Goal: Information Seeking & Learning: Find specific fact

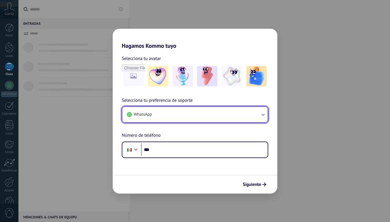
click at [242, 116] on button "WhatsApp" at bounding box center [194, 114] width 145 height 15
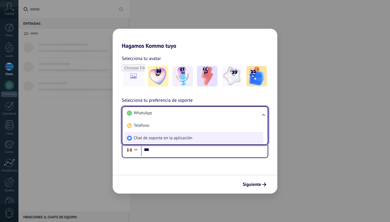
click at [227, 139] on li "Chat de soporte en la aplicación" at bounding box center [194, 138] width 139 height 13
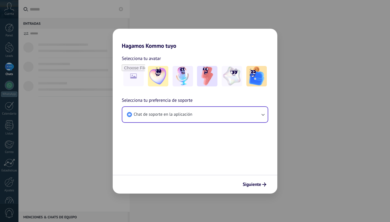
drag, startPoint x: 251, startPoint y: 183, endPoint x: 248, endPoint y: 164, distance: 18.6
click at [251, 183] on span "Siguiente" at bounding box center [252, 184] width 18 height 4
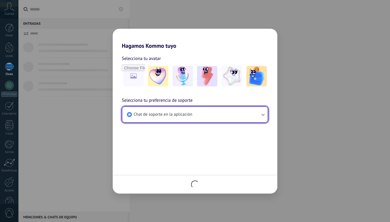
click at [230, 113] on button "Chat de soporte en la aplicación" at bounding box center [194, 114] width 145 height 15
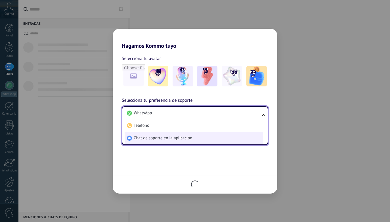
click at [216, 134] on li "Chat de soporte en la aplicación" at bounding box center [194, 138] width 139 height 13
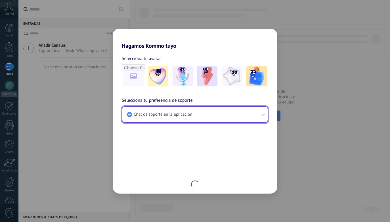
click at [149, 118] on button "Chat de soporte en la aplicación" at bounding box center [194, 114] width 145 height 15
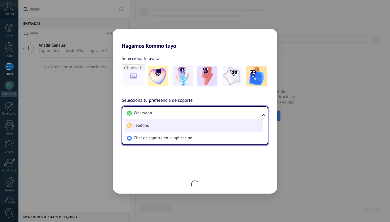
click at [147, 125] on span "Teléfono" at bounding box center [142, 126] width 16 height 6
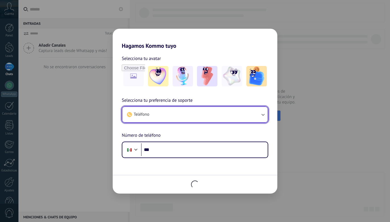
click at [159, 115] on button "Teléfono" at bounding box center [194, 114] width 145 height 15
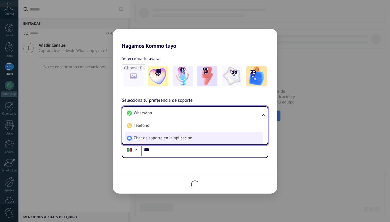
click at [190, 142] on li "Chat de soporte en la aplicación" at bounding box center [194, 138] width 139 height 13
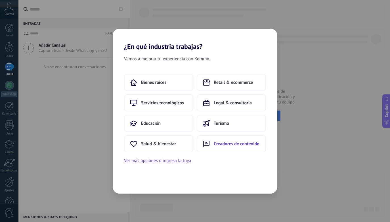
click at [246, 145] on span "Creadores de contenido" at bounding box center [237, 144] width 46 height 6
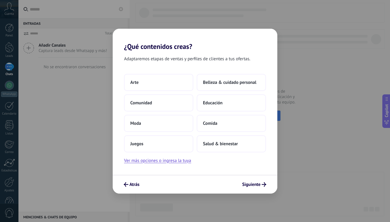
click at [246, 145] on button "Salud & bienestar" at bounding box center [231, 143] width 69 height 17
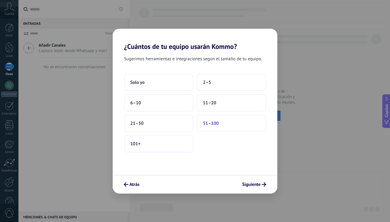
click at [230, 125] on button "51–100" at bounding box center [231, 123] width 69 height 17
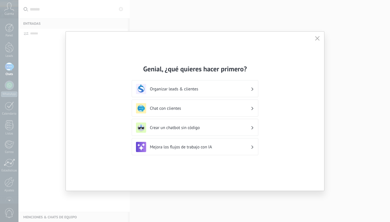
click at [195, 164] on div "Genial, ¿qué quieres hacer primero? Organizar leads & clientes Chat con cliente…" at bounding box center [195, 111] width 259 height 159
click at [318, 39] on icon "button" at bounding box center [317, 38] width 5 height 5
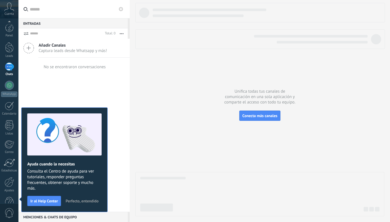
scroll to position [14, 0]
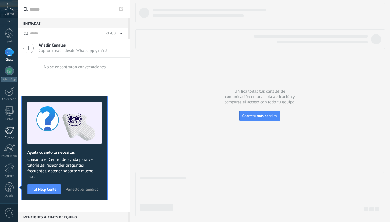
click at [13, 134] on link "Correo" at bounding box center [9, 133] width 18 height 14
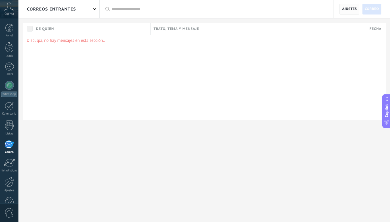
click at [344, 8] on span "Ajustes" at bounding box center [349, 9] width 15 height 10
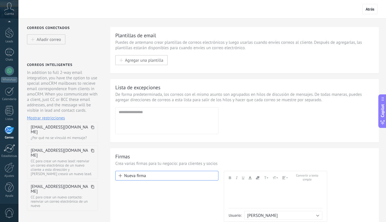
click at [91, 129] on span at bounding box center [92, 129] width 3 height 9
click at [91, 128] on icon at bounding box center [92, 127] width 3 height 3
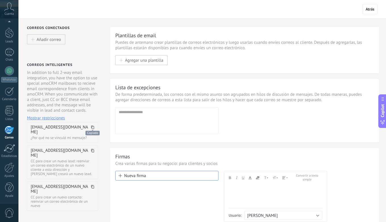
click at [91, 128] on icon at bounding box center [92, 127] width 3 height 3
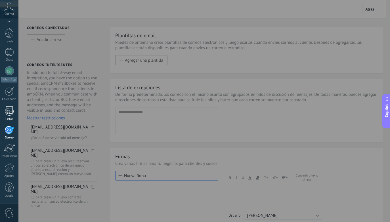
click at [4, 118] on div "Listas" at bounding box center [9, 119] width 16 height 4
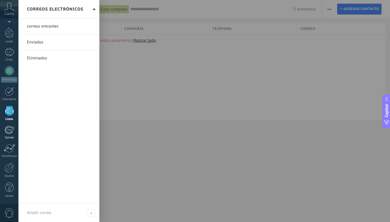
click at [9, 134] on div at bounding box center [9, 130] width 9 height 9
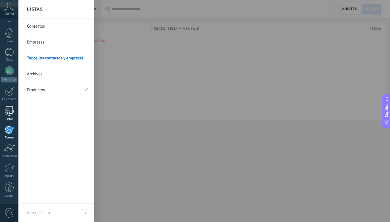
click at [11, 111] on div at bounding box center [9, 111] width 9 height 10
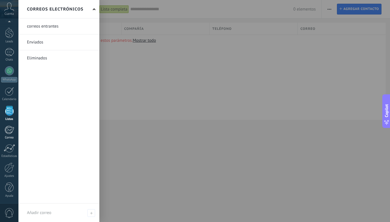
click at [13, 136] on link "Correo" at bounding box center [9, 133] width 18 height 14
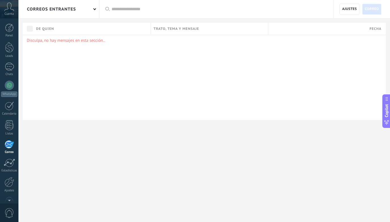
scroll to position [14, 0]
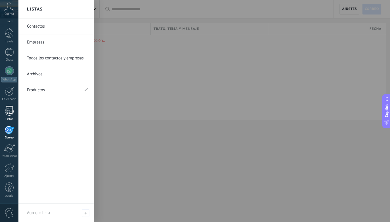
click at [11, 113] on div at bounding box center [9, 111] width 9 height 10
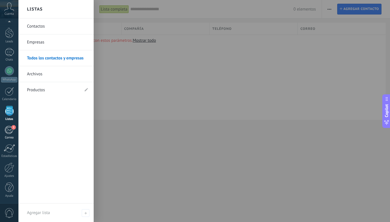
click at [6, 131] on div "1" at bounding box center [9, 130] width 9 height 9
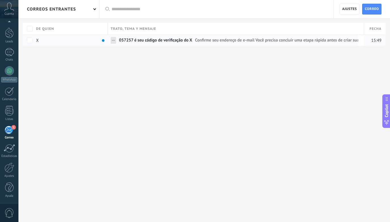
click at [192, 36] on link "057257 é seu código de verificação do X Confirme seu endereço de e-mail Você pr…" at bounding box center [239, 40] width 240 height 11
click at [192, 42] on link "057257 é seu código de verificação do X Confirme seu endereço de e-mail Você pr…" at bounding box center [239, 40] width 240 height 11
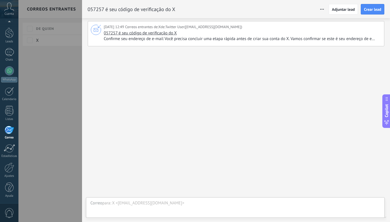
drag, startPoint x: 217, startPoint y: 40, endPoint x: 216, endPoint y: 47, distance: 7.5
click at [217, 40] on span "Confirme seu endereço de e-mail Você precisa concluir uma etapa rápida antes de…" at bounding box center [242, 39] width 276 height 6
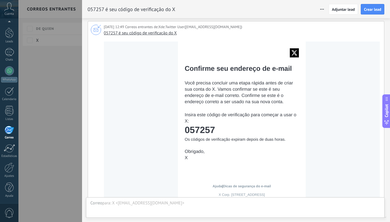
drag, startPoint x: 219, startPoint y: 127, endPoint x: 185, endPoint y: 131, distance: 34.4
click at [185, 131] on td "057257" at bounding box center [242, 130] width 114 height 10
copy td "057257"
drag, startPoint x: 61, startPoint y: 117, endPoint x: 31, endPoint y: 137, distance: 35.4
click at [59, 117] on div at bounding box center [195, 111] width 390 height 222
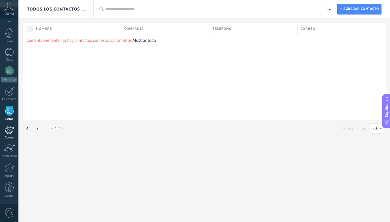
click at [10, 135] on link "1 [GEOGRAPHIC_DATA]" at bounding box center [9, 133] width 18 height 14
